Goal: Information Seeking & Learning: Learn about a topic

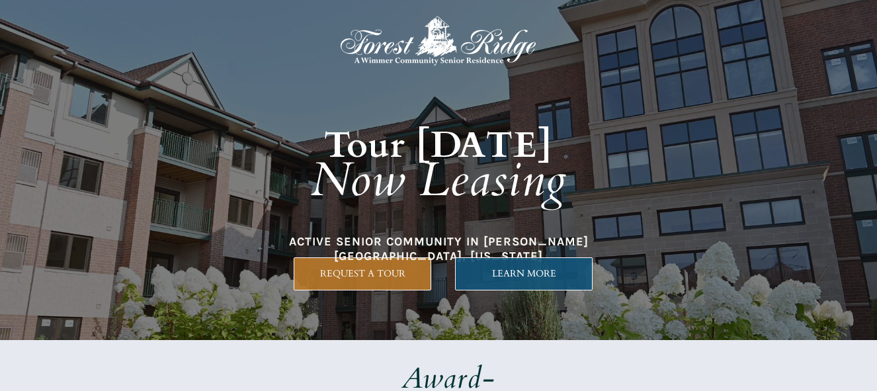
click at [507, 275] on span "LEARN MORE" at bounding box center [524, 273] width 136 height 11
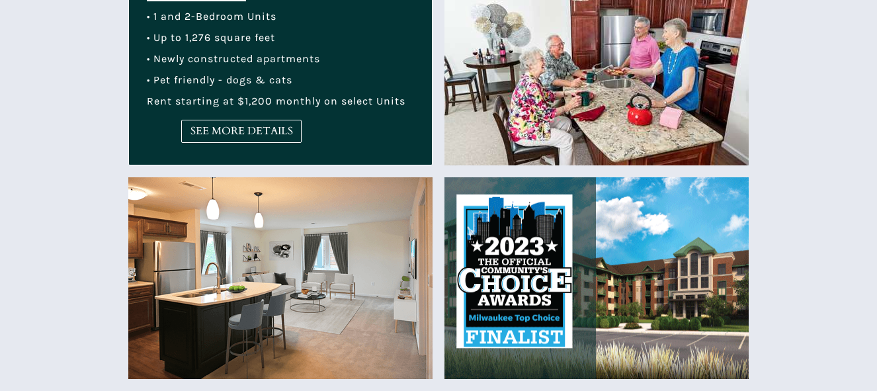
scroll to position [48, 0]
